Goal: Task Accomplishment & Management: Manage account settings

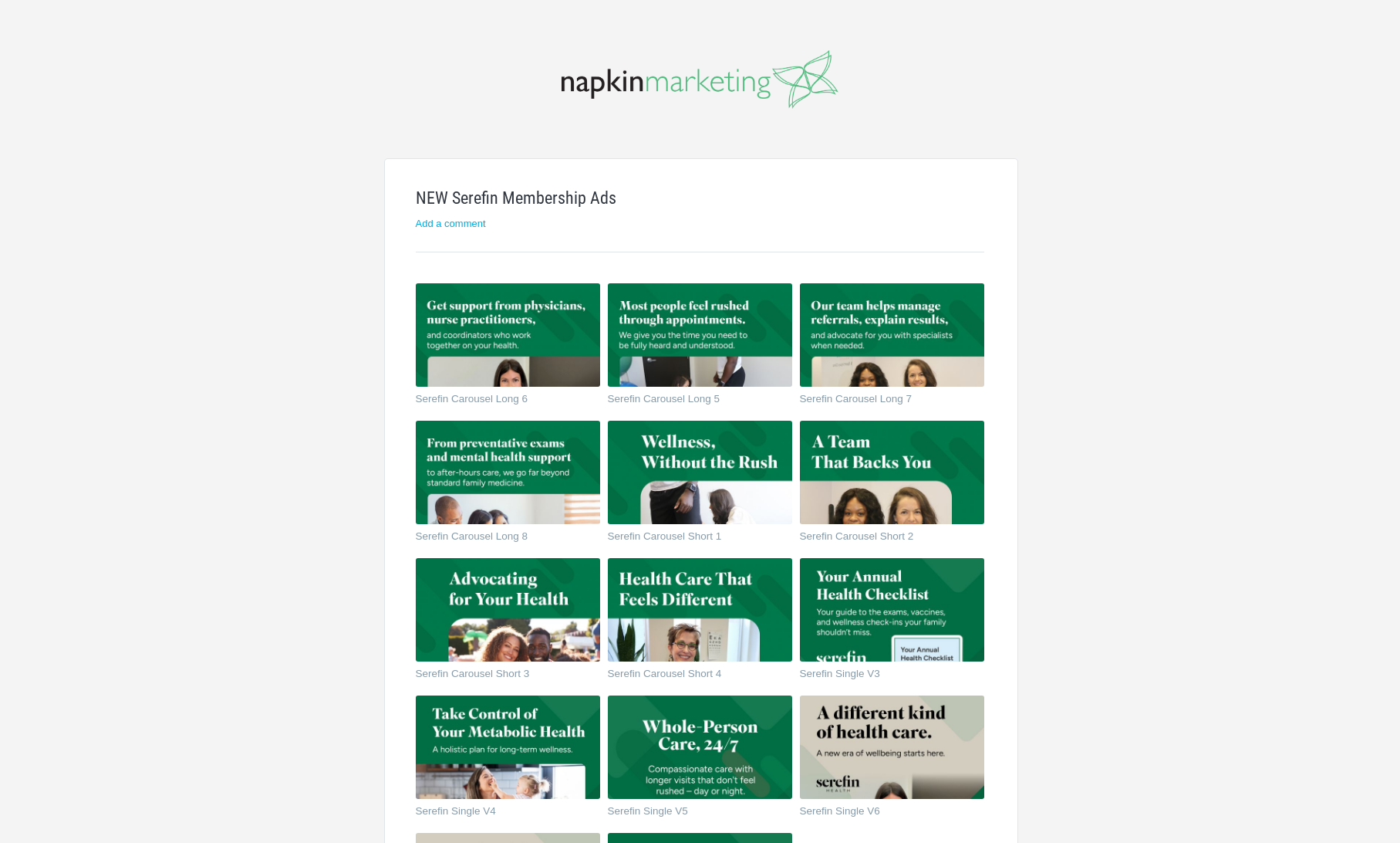
click at [709, 89] on img at bounding box center [700, 79] width 277 height 58
click at [615, 220] on h2 "Add a comment" at bounding box center [700, 223] width 568 height 10
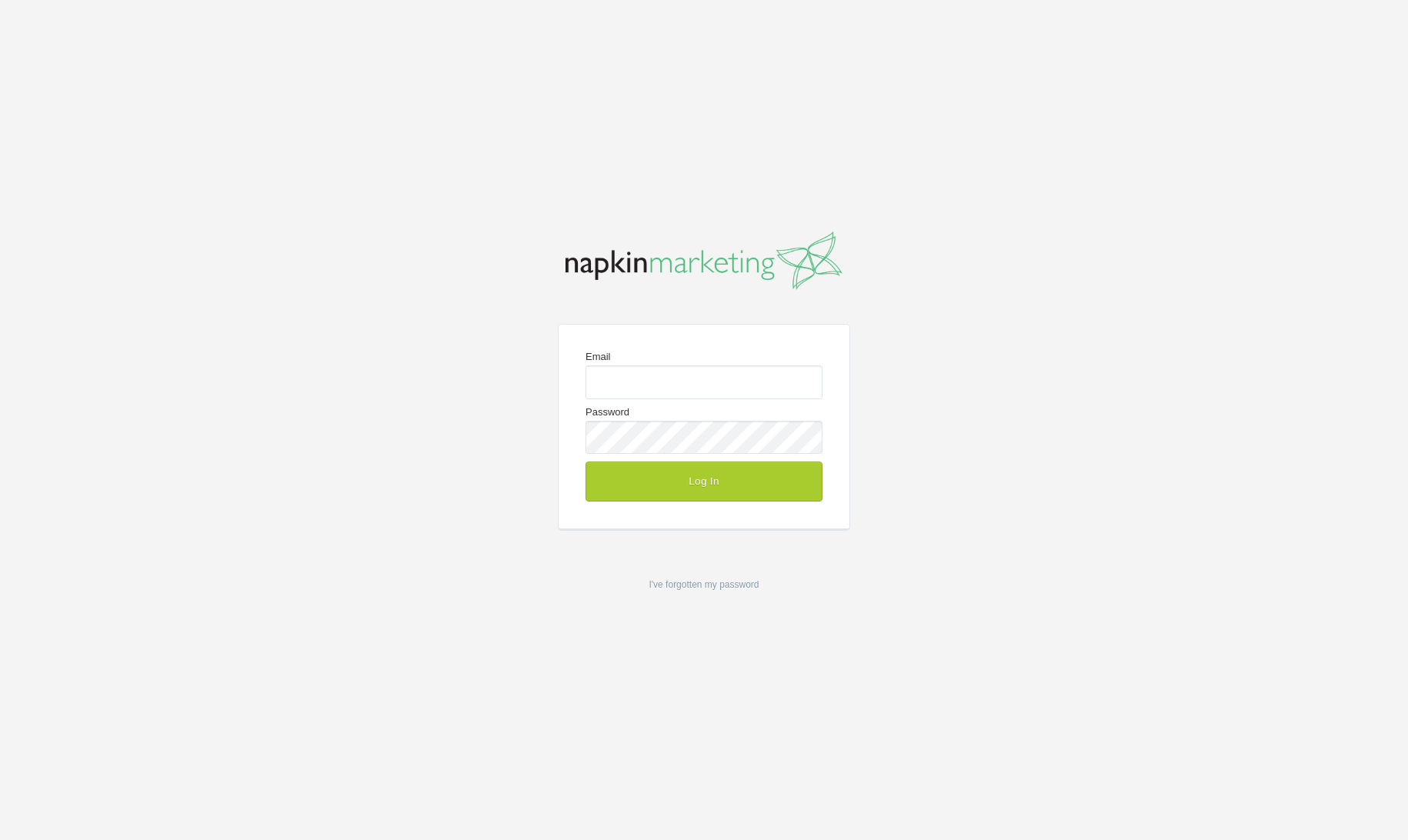
type input "[EMAIL_ADDRESS][DOMAIN_NAME]"
click at [692, 486] on button "Log In" at bounding box center [704, 481] width 237 height 40
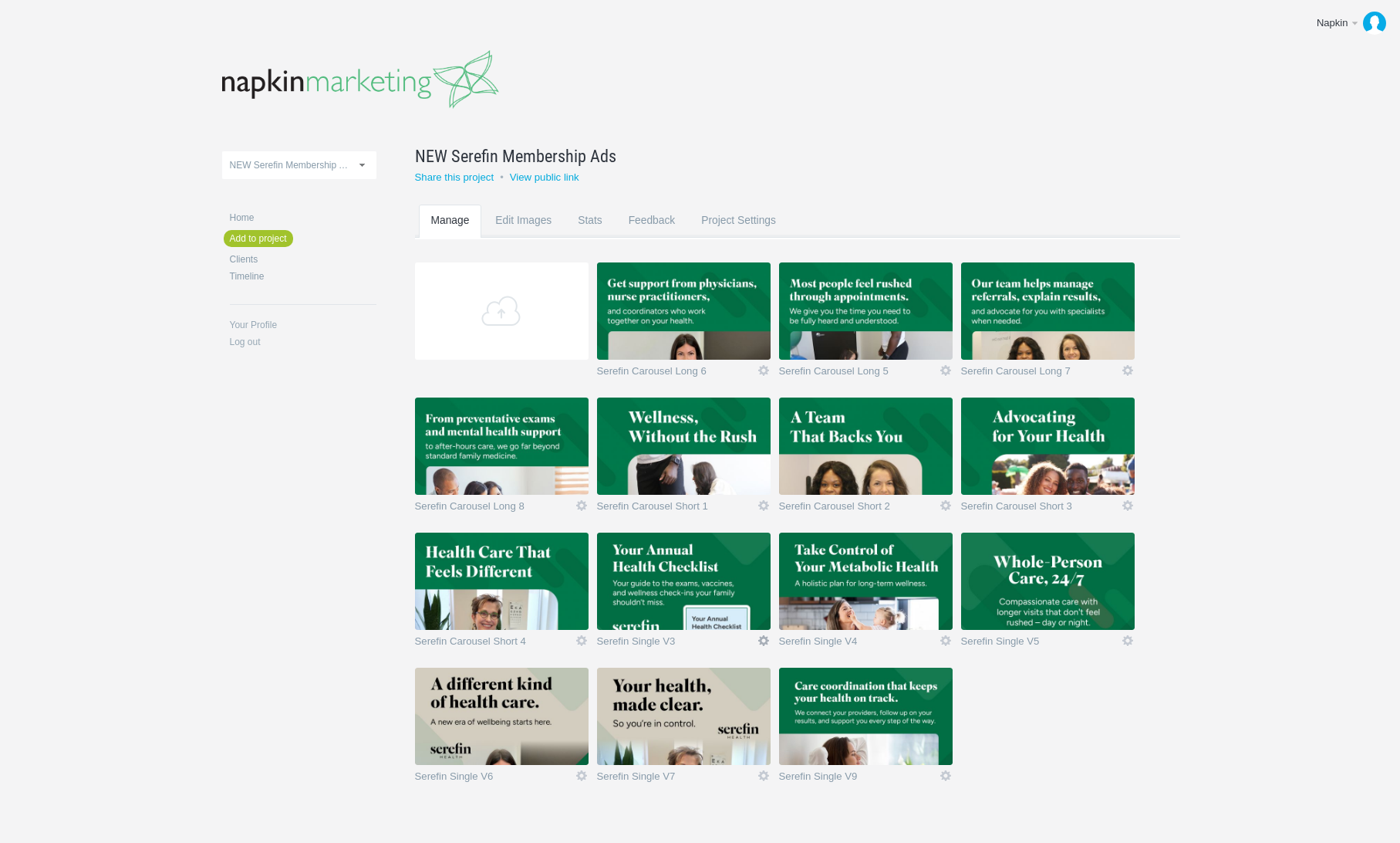
click at [765, 635] on link "Icon" at bounding box center [763, 641] width 14 height 14
click at [757, 614] on link "Delete" at bounding box center [733, 613] width 93 height 18
click at [757, 614] on link "Yeah I'm sure" at bounding box center [733, 613] width 93 height 18
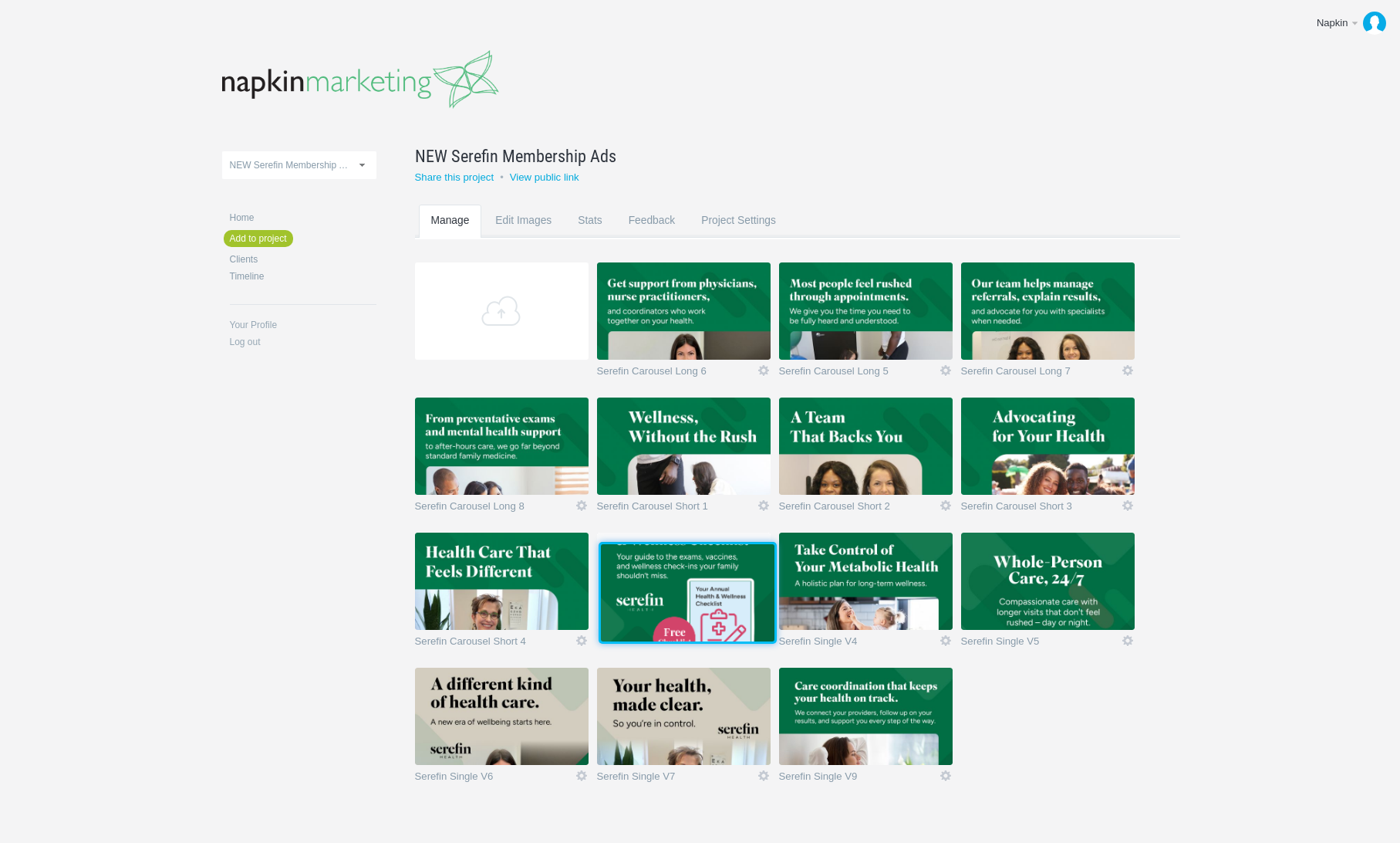
drag, startPoint x: 879, startPoint y: 720, endPoint x: 699, endPoint y: 594, distance: 219.7
click at [699, 594] on img at bounding box center [687, 592] width 173 height 97
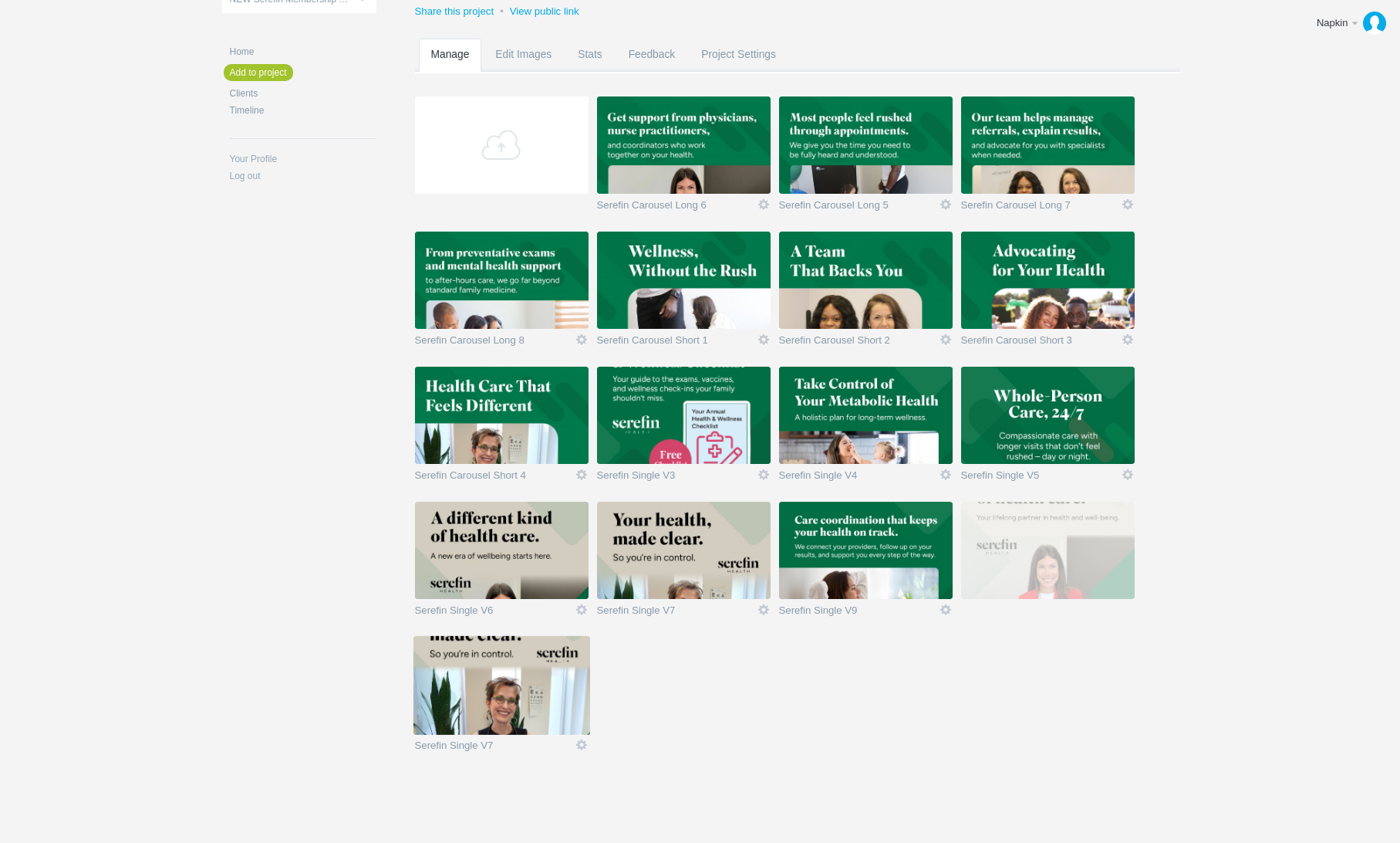
scroll to position [168, 0]
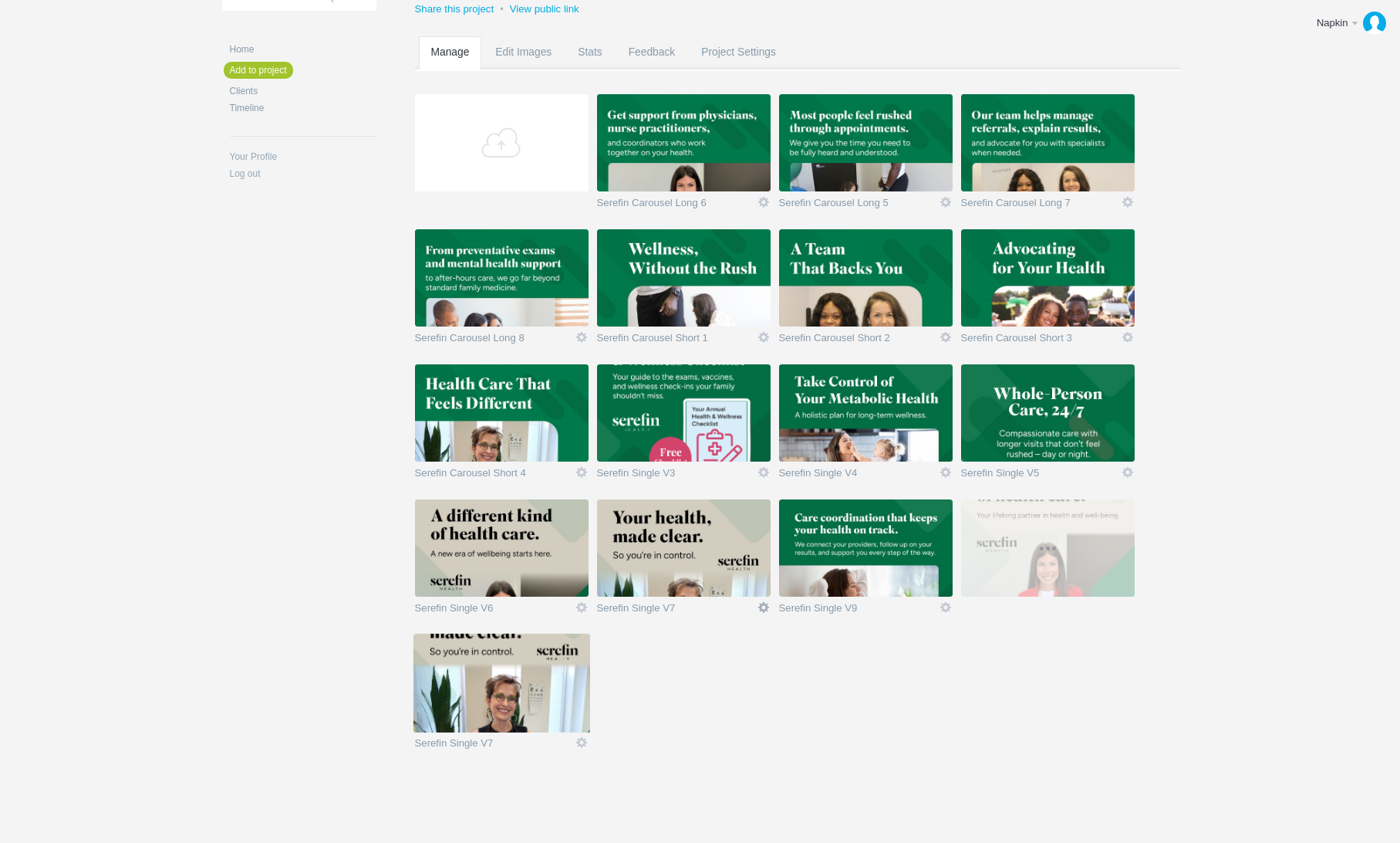
click at [762, 610] on link "Icon" at bounding box center [763, 607] width 14 height 14
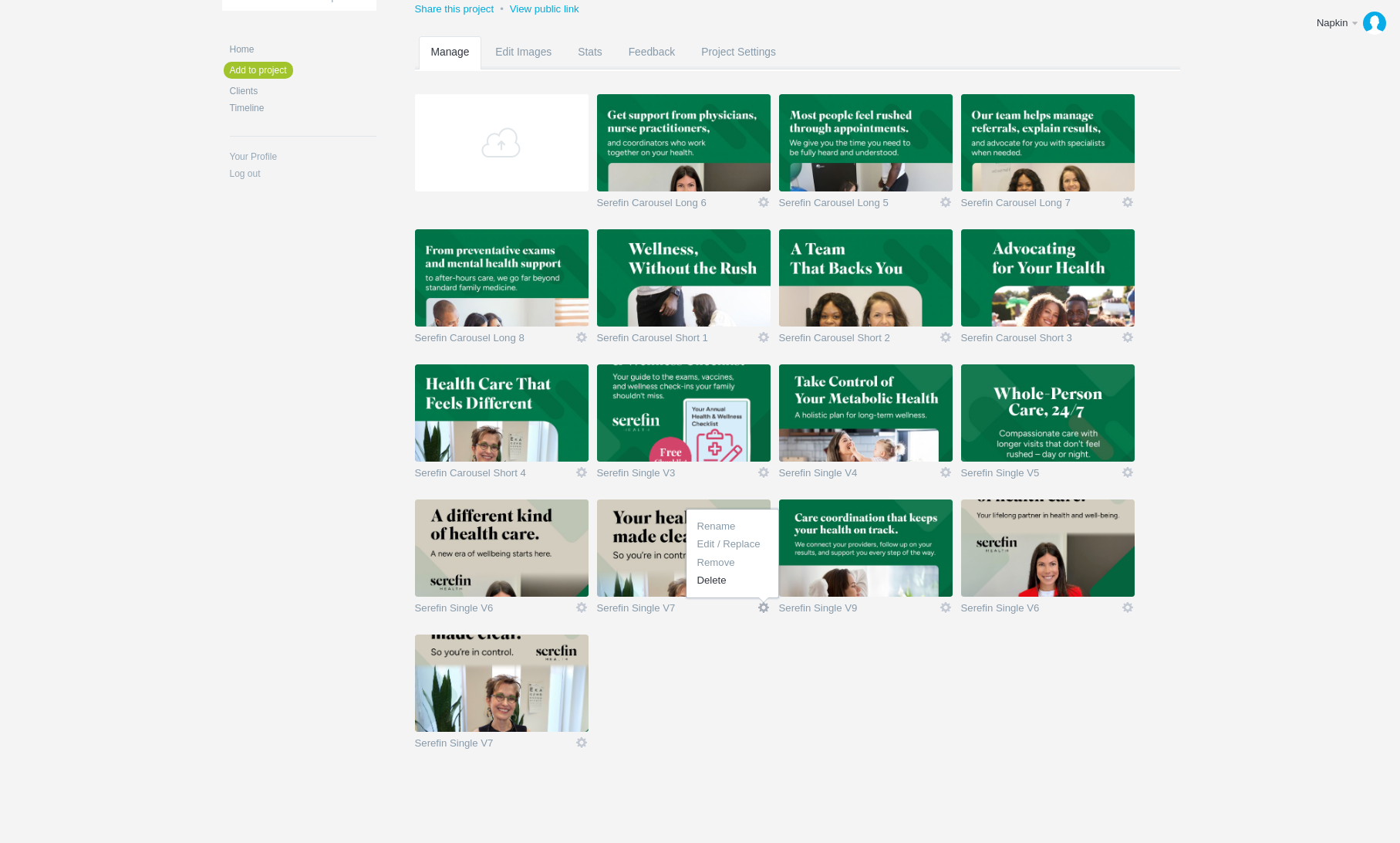
click at [755, 581] on link "Delete" at bounding box center [733, 580] width 93 height 18
click at [755, 581] on link "Yeah I'm sure" at bounding box center [733, 580] width 93 height 18
click at [577, 604] on link "Icon" at bounding box center [581, 607] width 14 height 14
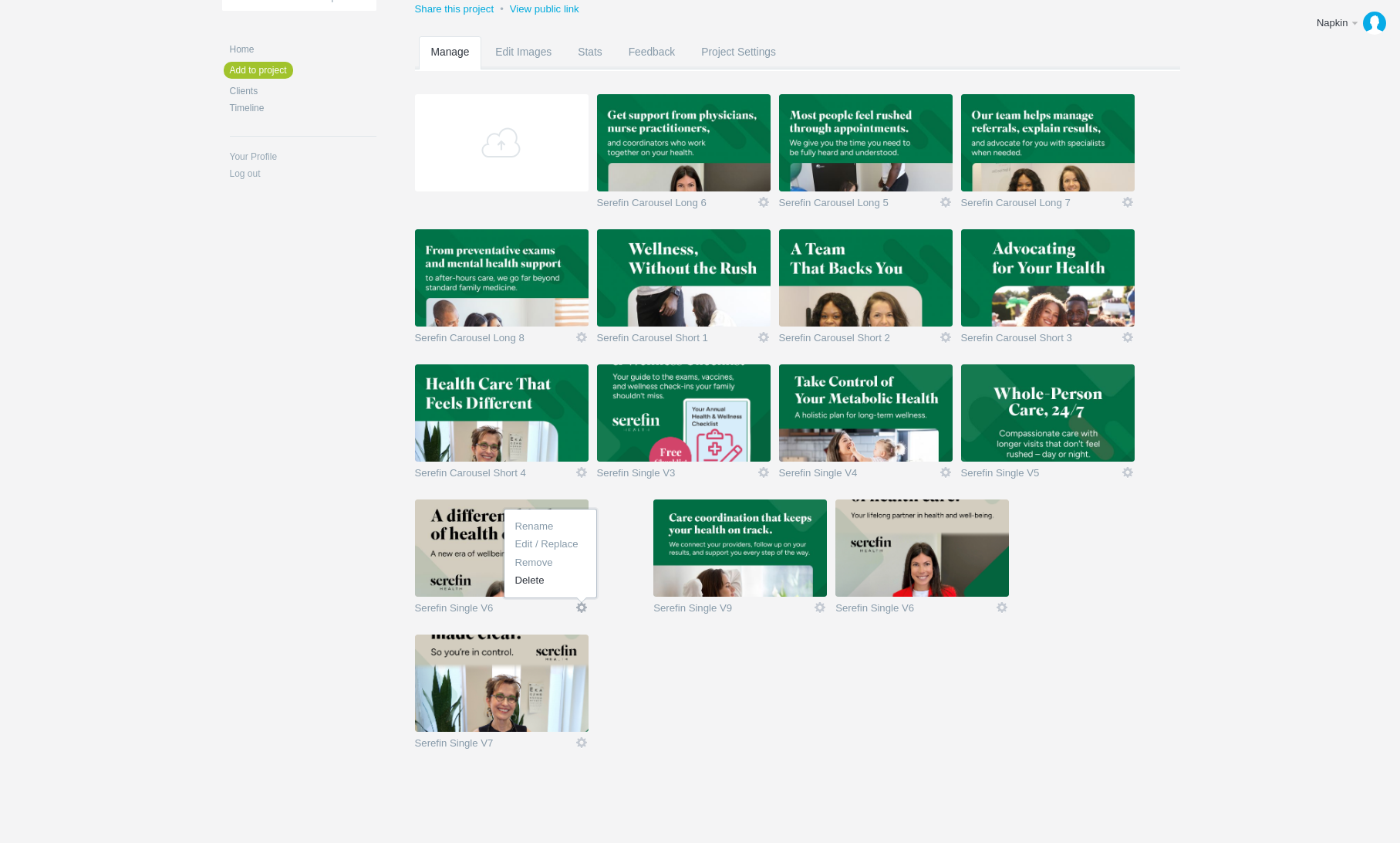
click at [572, 581] on link "Delete" at bounding box center [550, 580] width 93 height 18
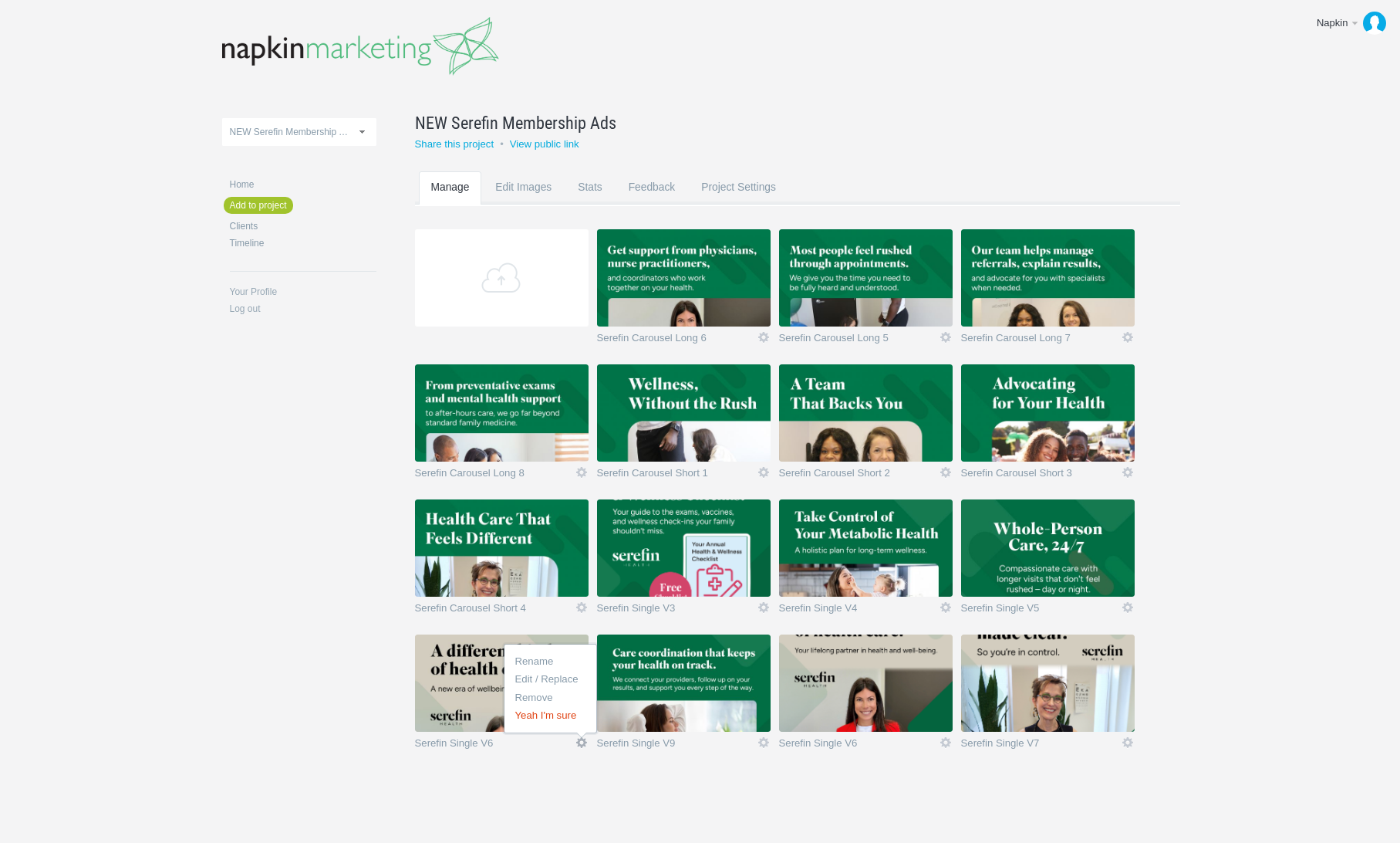
click at [570, 709] on link "Yeah I'm sure" at bounding box center [550, 715] width 93 height 18
click at [1041, 693] on img at bounding box center [1048, 683] width 173 height 97
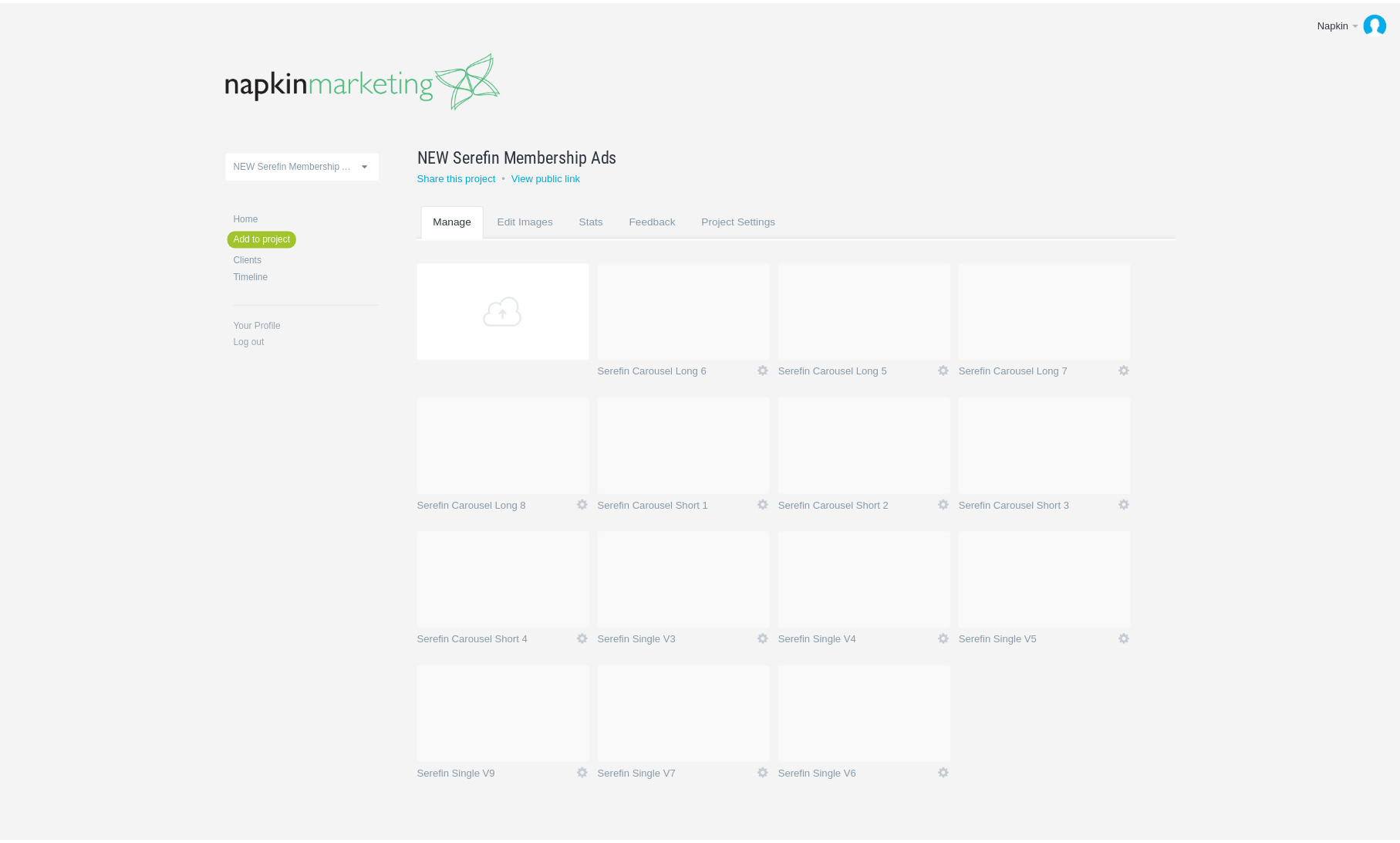
scroll to position [33, 0]
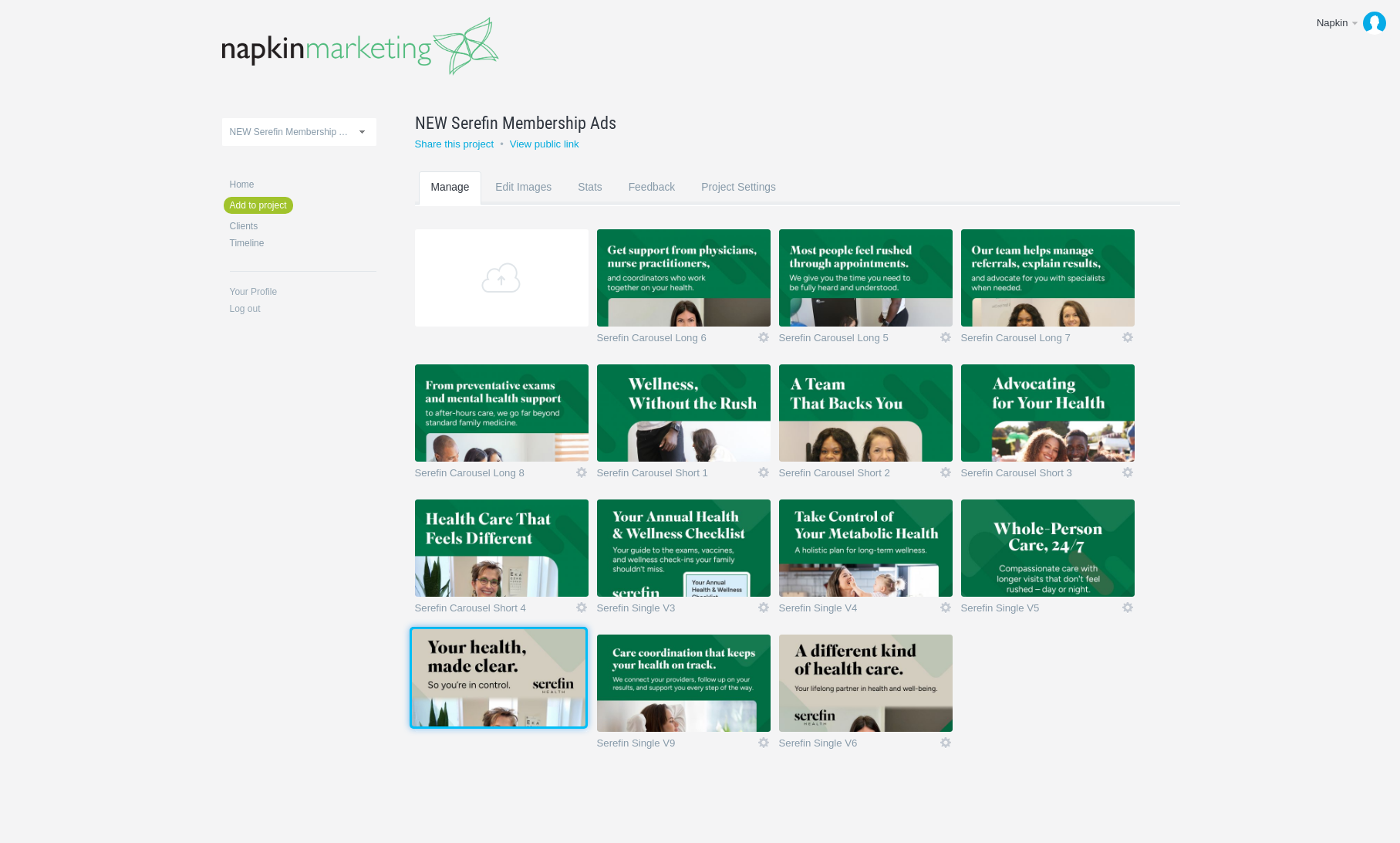
drag, startPoint x: 698, startPoint y: 692, endPoint x: 511, endPoint y: 685, distance: 187.1
click at [511, 685] on img at bounding box center [498, 678] width 173 height 97
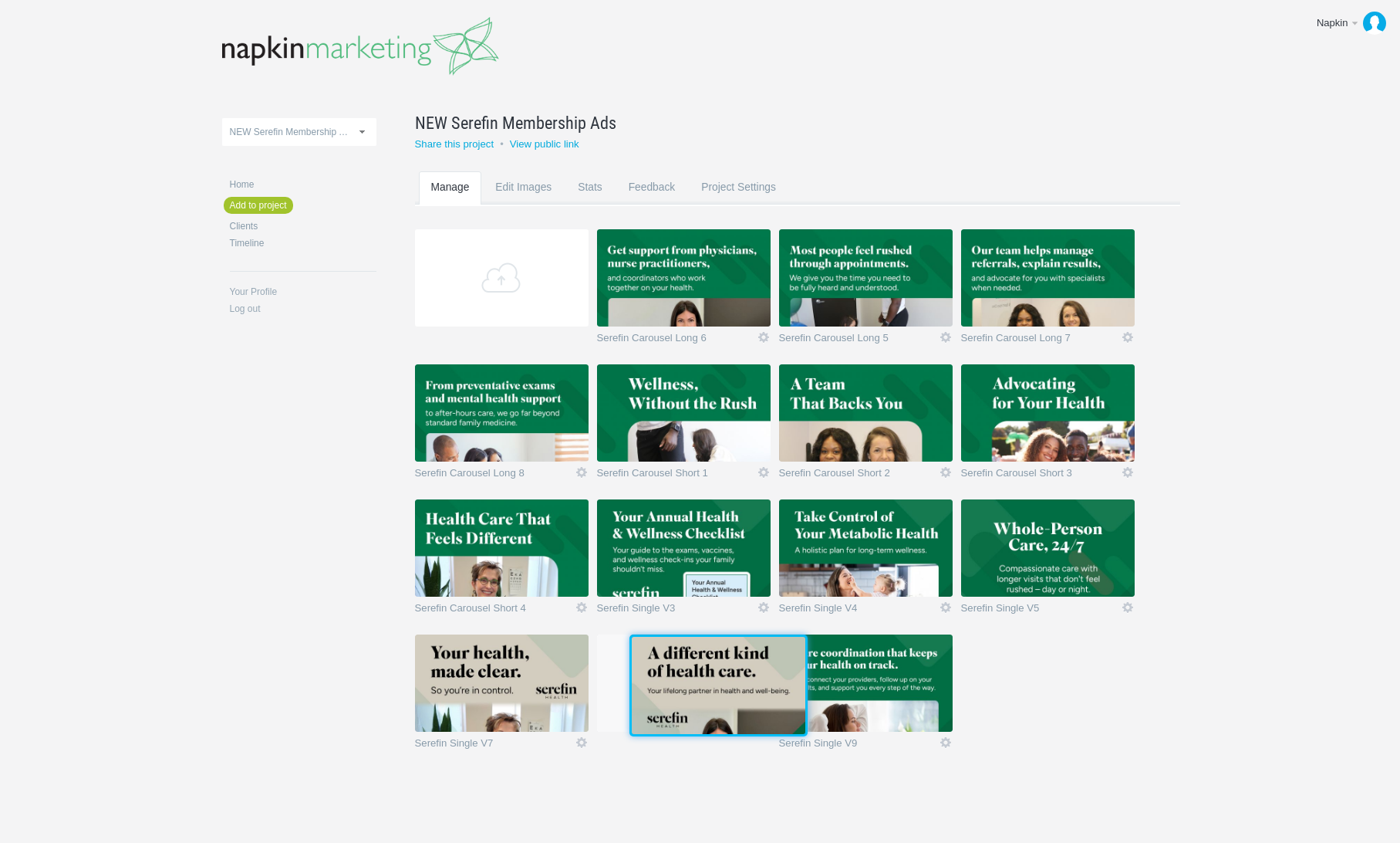
drag, startPoint x: 728, startPoint y: 686, endPoint x: 650, endPoint y: 686, distance: 78.0
click at [650, 686] on img at bounding box center [718, 685] width 173 height 97
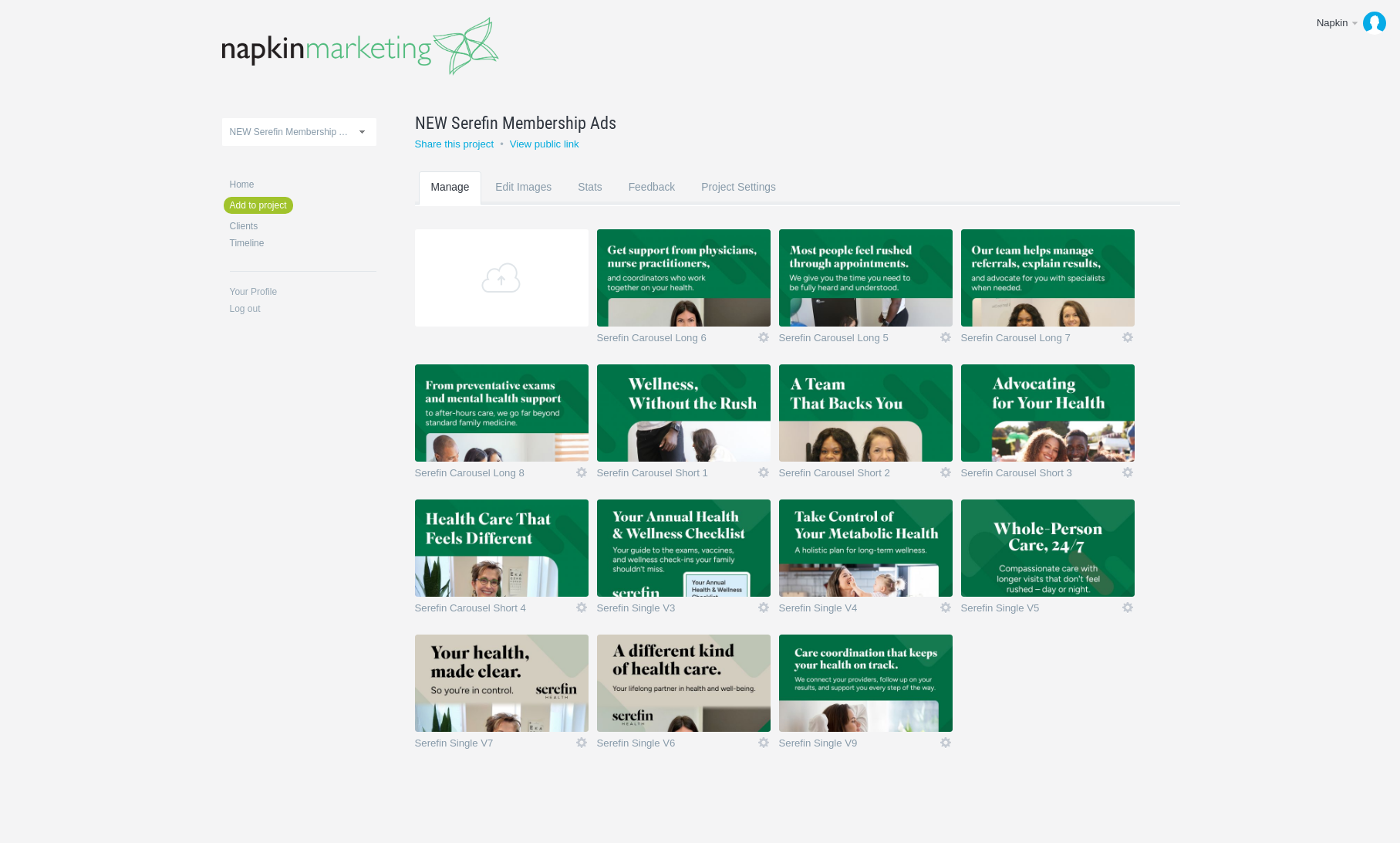
click at [1135, 734] on section "Add Serefin Carousel Long 6 Icon Rename Edit / Replace Remove Delete Yeah I'm s…" at bounding box center [809, 498] width 788 height 540
